Goal: Find contact information: Find contact information

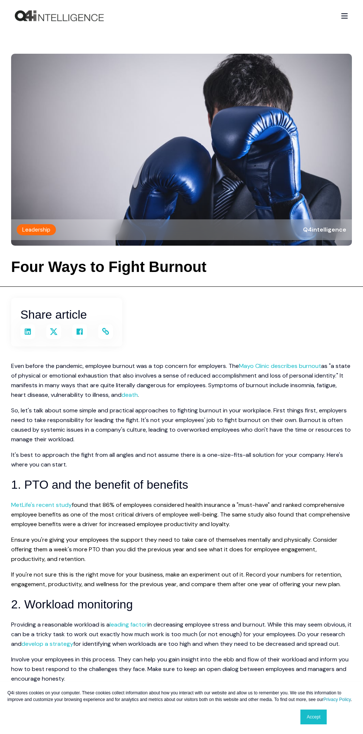
click at [344, 16] on span "Open Burger Menu" at bounding box center [344, 16] width 6 height 1
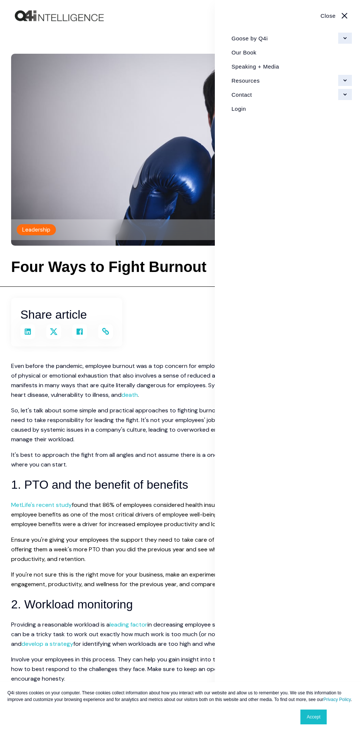
click at [346, 96] on link "Contact" at bounding box center [289, 94] width 126 height 14
click at [265, 109] on link "Contact" at bounding box center [289, 108] width 126 height 14
